Goal: Task Accomplishment & Management: Use online tool/utility

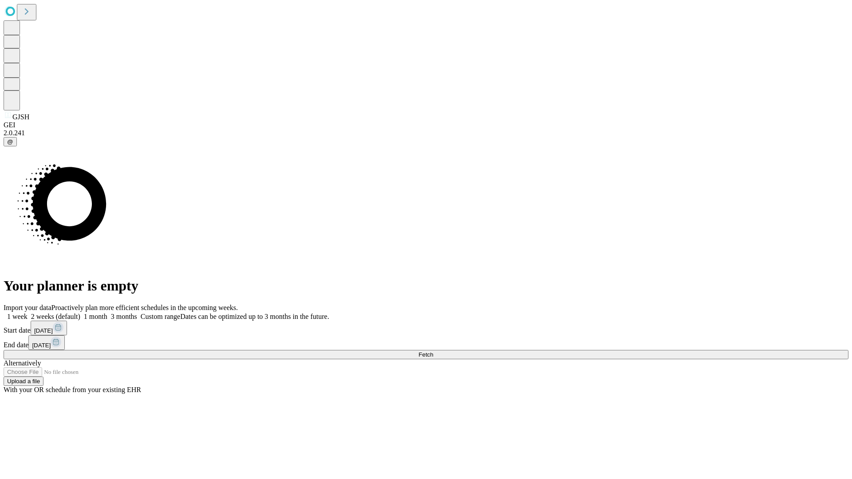
click at [433, 352] on span "Fetch" at bounding box center [426, 355] width 15 height 7
